Goal: Complete application form

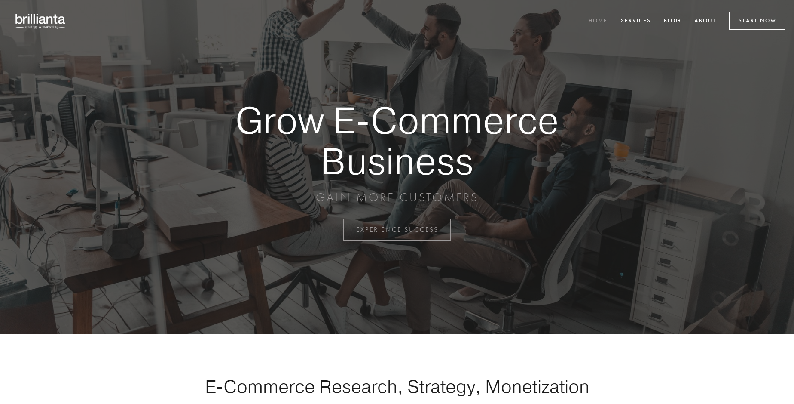
scroll to position [2253, 0]
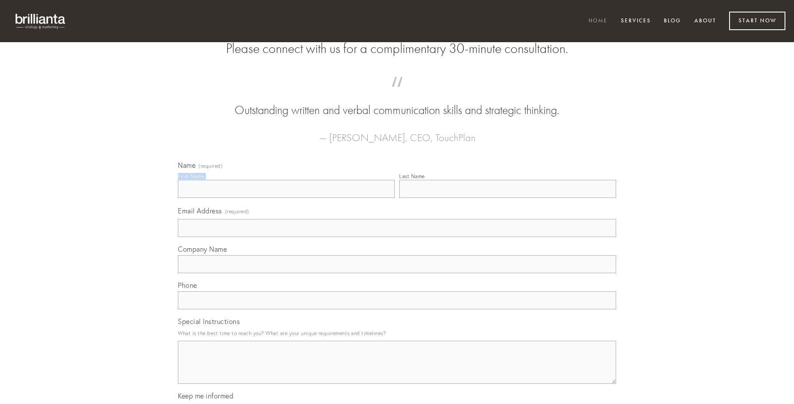
type input "[PERSON_NAME]"
click at [508, 198] on input "Last Name" at bounding box center [507, 189] width 217 height 18
type input "[PERSON_NAME]"
click at [397, 237] on input "Email Address (required)" at bounding box center [397, 228] width 438 height 18
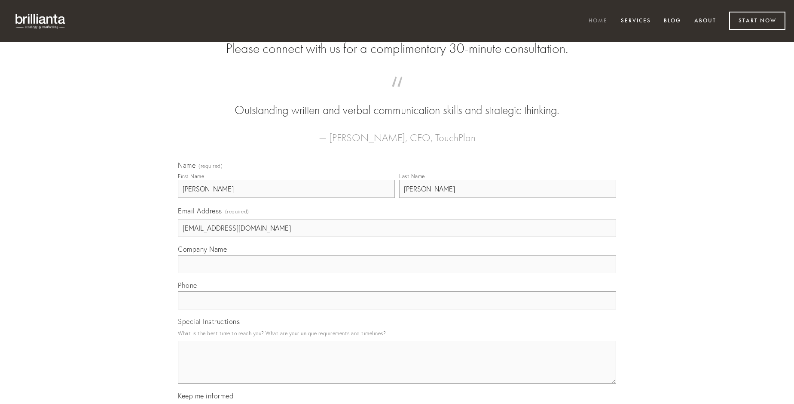
type input "[EMAIL_ADDRESS][DOMAIN_NAME]"
click at [397, 273] on input "Company Name" at bounding box center [397, 264] width 438 height 18
type input "dapifer"
click at [397, 309] on input "text" at bounding box center [397, 300] width 438 height 18
click at [397, 370] on textarea "Special Instructions" at bounding box center [397, 361] width 438 height 43
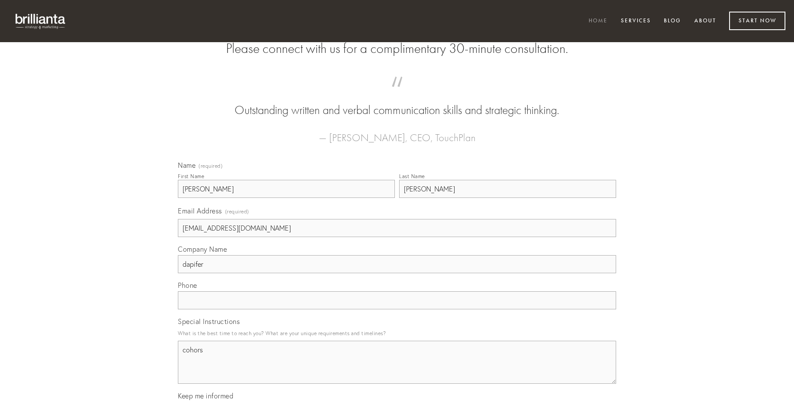
type textarea "cohors"
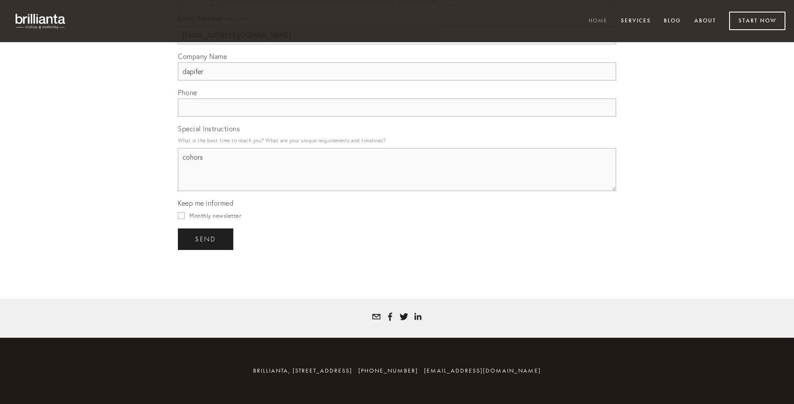
click at [206, 239] on span "send" at bounding box center [205, 239] width 21 height 8
